Goal: Task Accomplishment & Management: Complete application form

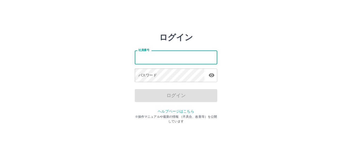
click at [145, 58] on input "社員番号" at bounding box center [176, 58] width 83 height 14
type input "*******"
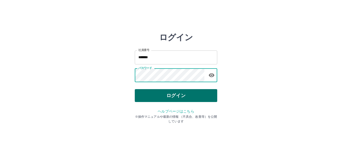
click at [177, 96] on button "ログイン" at bounding box center [176, 95] width 83 height 13
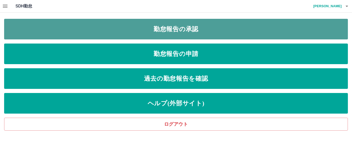
click at [175, 32] on link "勤怠報告の承認" at bounding box center [176, 29] width 344 height 21
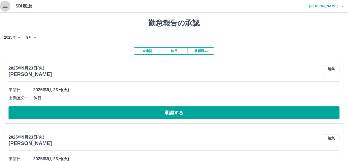
click at [7, 6] on icon "button" at bounding box center [5, 6] width 5 height 3
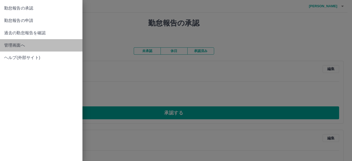
click at [50, 47] on span "管理画面へ" at bounding box center [41, 45] width 74 height 6
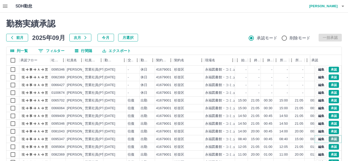
click at [329, 141] on button "承認" at bounding box center [334, 139] width 10 height 6
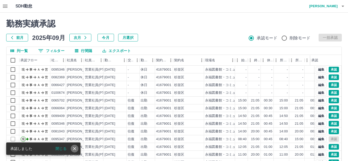
click at [74, 147] on icon "close" at bounding box center [74, 148] width 5 height 5
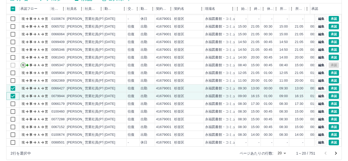
scroll to position [27, 0]
click at [330, 86] on button "承認" at bounding box center [334, 89] width 10 height 6
click at [329, 93] on button "承認" at bounding box center [334, 96] width 10 height 6
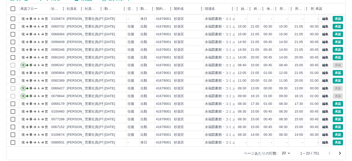
click at [285, 154] on body "SDH勤怠 吉野　明子 勤務実績承認 前月 2025年09月 次月 今月 月選択 承認モード 削除モード 一括承認 列一覧 0 フィルター 行間隔 エクスポー…" at bounding box center [176, 57] width 352 height 218
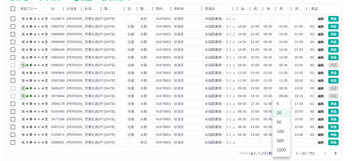
click at [278, 130] on li "100" at bounding box center [282, 131] width 18 height 9
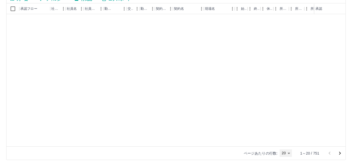
type input "***"
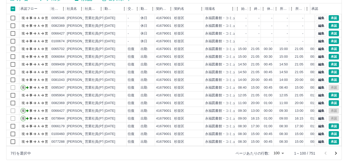
scroll to position [0, 0]
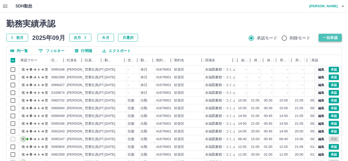
click at [328, 37] on button "一括承認" at bounding box center [330, 38] width 23 height 8
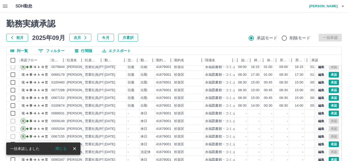
scroll to position [57, 0]
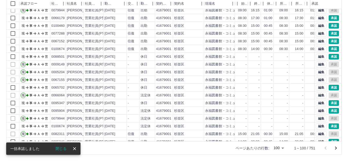
click at [336, 148] on icon "次のページへ" at bounding box center [336, 148] width 6 height 6
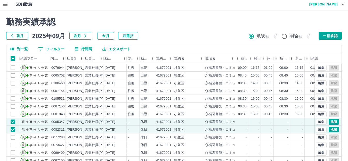
scroll to position [0, 0]
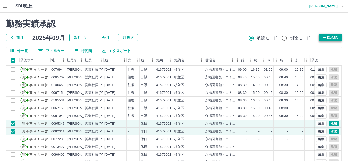
click at [334, 37] on button "一括承認" at bounding box center [330, 38] width 23 height 8
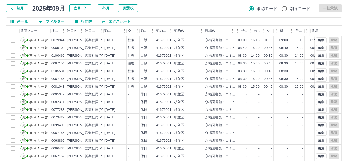
scroll to position [57, 0]
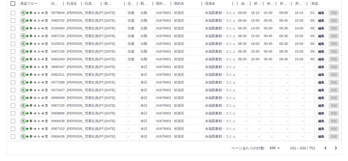
click at [336, 149] on icon "次のページへ" at bounding box center [336, 148] width 2 height 3
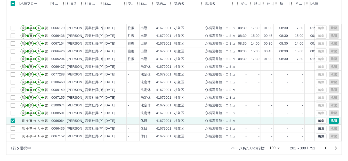
scroll to position [569, 0]
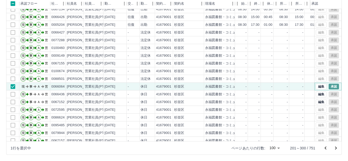
click at [331, 86] on button "承認" at bounding box center [334, 87] width 10 height 6
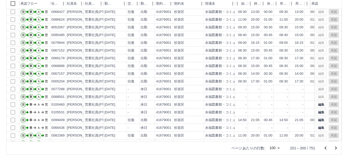
scroll to position [0, 0]
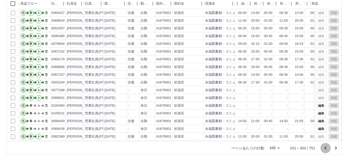
click at [325, 148] on icon "前のページへ" at bounding box center [326, 148] width 2 height 3
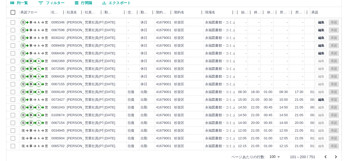
scroll to position [57, 0]
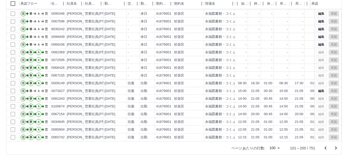
click at [324, 148] on icon "前のページへ" at bounding box center [325, 148] width 6 height 6
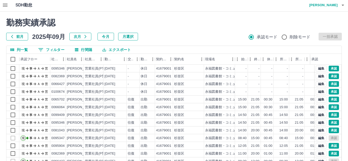
scroll to position [0, 0]
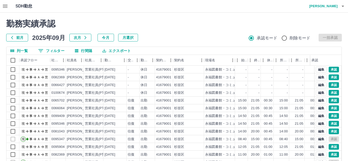
click at [3, 5] on icon "button" at bounding box center [5, 6] width 5 height 3
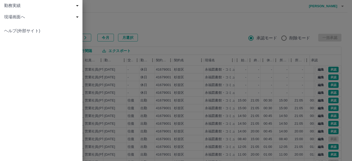
click at [17, 17] on span "現場画面へ" at bounding box center [42, 17] width 76 height 6
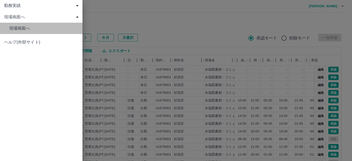
click at [24, 28] on span "現場画面へ" at bounding box center [43, 28] width 69 height 6
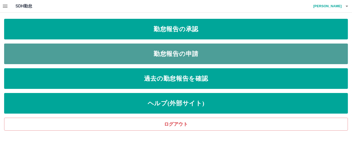
click at [172, 52] on link "勤怠報告の申請" at bounding box center [176, 54] width 344 height 21
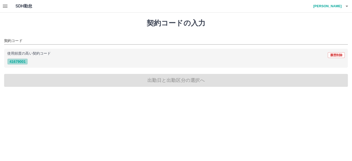
click at [22, 60] on button "41679001" at bounding box center [17, 62] width 21 height 6
type input "********"
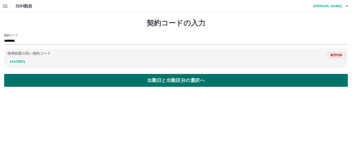
click at [158, 81] on button "出勤日と出勤区分の選択へ" at bounding box center [176, 80] width 344 height 13
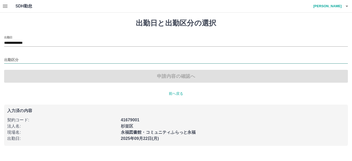
click at [17, 59] on input "出勤区分" at bounding box center [176, 60] width 344 height 6
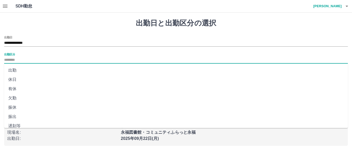
click at [20, 72] on li "出勤" at bounding box center [176, 70] width 344 height 9
type input "**"
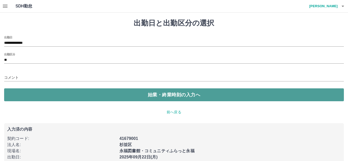
click at [149, 98] on button "始業・終業時刻の入力へ" at bounding box center [174, 94] width 340 height 13
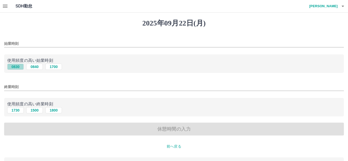
click at [18, 68] on button "0830" at bounding box center [15, 67] width 17 height 6
type input "****"
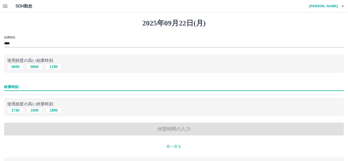
click at [25, 87] on input "終業時刻" at bounding box center [174, 86] width 340 height 7
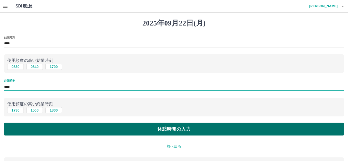
type input "****"
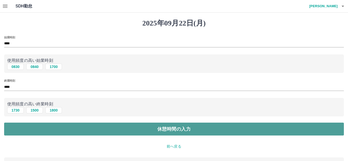
click at [173, 128] on button "休憩時間の入力" at bounding box center [174, 129] width 340 height 13
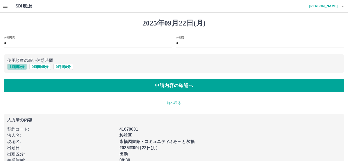
click at [16, 67] on button "1 時間 0 分" at bounding box center [17, 67] width 20 height 6
type input "*"
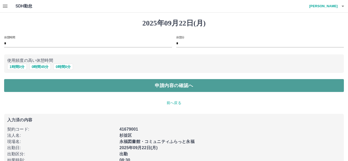
click at [163, 86] on button "申請内容の確認へ" at bounding box center [174, 85] width 340 height 13
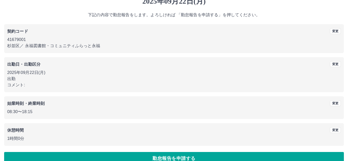
scroll to position [32, 0]
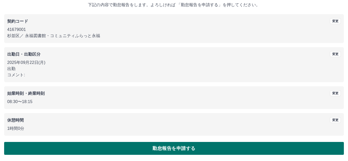
click at [174, 149] on button "勤怠報告を申請する" at bounding box center [174, 148] width 340 height 13
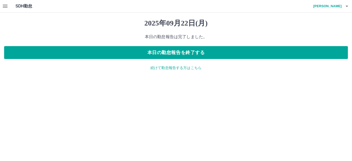
click at [189, 69] on p "続けて勤怠報告する方はこちら" at bounding box center [176, 67] width 344 height 5
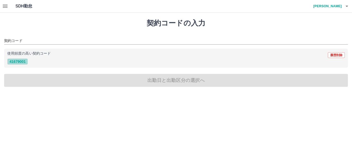
click at [19, 63] on button "41679001" at bounding box center [17, 62] width 21 height 6
type input "********"
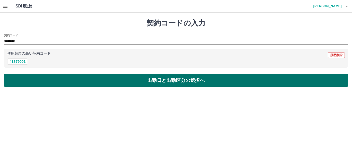
click at [158, 81] on button "出勤日と出勤区分の選択へ" at bounding box center [176, 80] width 344 height 13
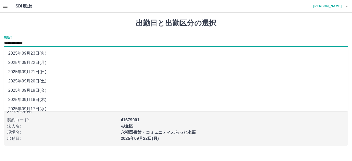
click at [31, 41] on input "**********" at bounding box center [176, 43] width 344 height 6
click at [34, 55] on li "2025年09月23日(火)" at bounding box center [176, 53] width 344 height 9
type input "**********"
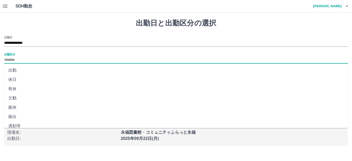
click at [16, 59] on input "出勤区分" at bounding box center [176, 60] width 344 height 6
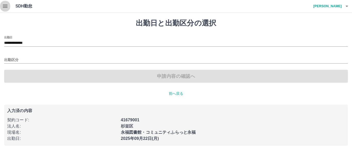
click at [7, 6] on icon "button" at bounding box center [5, 6] width 5 height 3
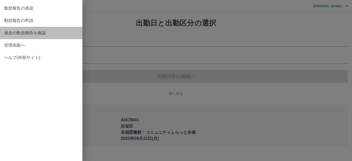
click at [31, 34] on span "過去の勤怠報告を確認" at bounding box center [41, 33] width 74 height 6
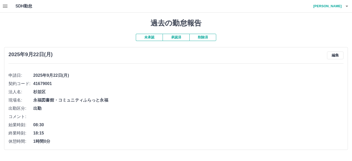
click at [182, 39] on button "承認済" at bounding box center [176, 37] width 27 height 7
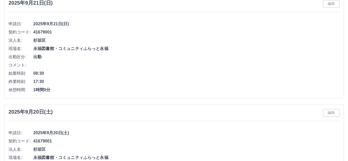
scroll to position [26, 0]
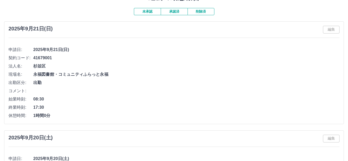
click at [176, 11] on button "承認済" at bounding box center [174, 11] width 27 height 7
click at [153, 11] on button "未承認" at bounding box center [147, 11] width 27 height 7
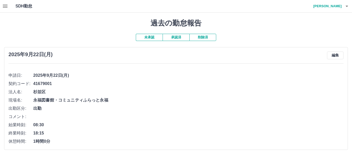
click at [185, 37] on button "承認済" at bounding box center [176, 37] width 27 height 7
click at [6, 5] on icon "button" at bounding box center [5, 6] width 5 height 3
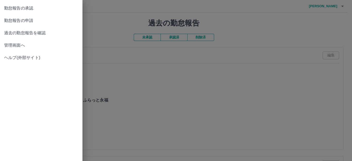
click at [35, 21] on span "勤怠報告の申請" at bounding box center [41, 21] width 74 height 6
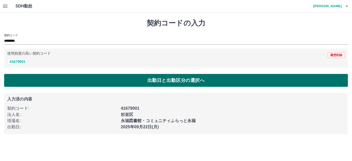
click at [156, 83] on button "出勤日と出勤区分の選択へ" at bounding box center [176, 80] width 344 height 13
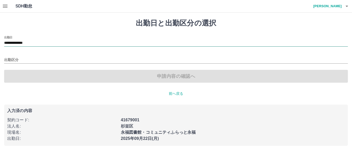
click at [28, 43] on input "**********" at bounding box center [176, 43] width 344 height 6
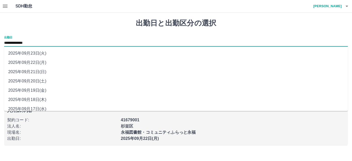
click at [37, 54] on li "2025年09月23日(火)" at bounding box center [176, 53] width 344 height 9
type input "**********"
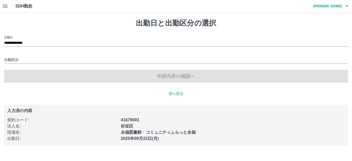
click at [196, 79] on div "申請内容の確認へ" at bounding box center [176, 76] width 344 height 13
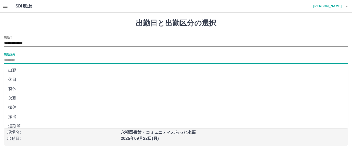
click at [14, 58] on input "出勤区分" at bounding box center [176, 60] width 344 height 6
click at [20, 81] on li "休日" at bounding box center [176, 79] width 344 height 9
type input "**"
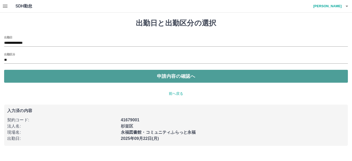
click at [178, 74] on button "申請内容の確認へ" at bounding box center [176, 76] width 344 height 13
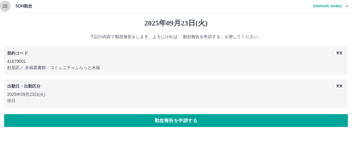
click at [6, 5] on icon "button" at bounding box center [5, 6] width 6 height 6
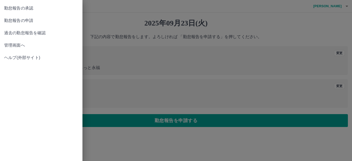
click at [208, 51] on div at bounding box center [176, 80] width 352 height 161
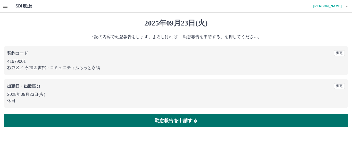
click at [198, 121] on button "勤怠報告を申請する" at bounding box center [176, 120] width 344 height 13
